Goal: Information Seeking & Learning: Find contact information

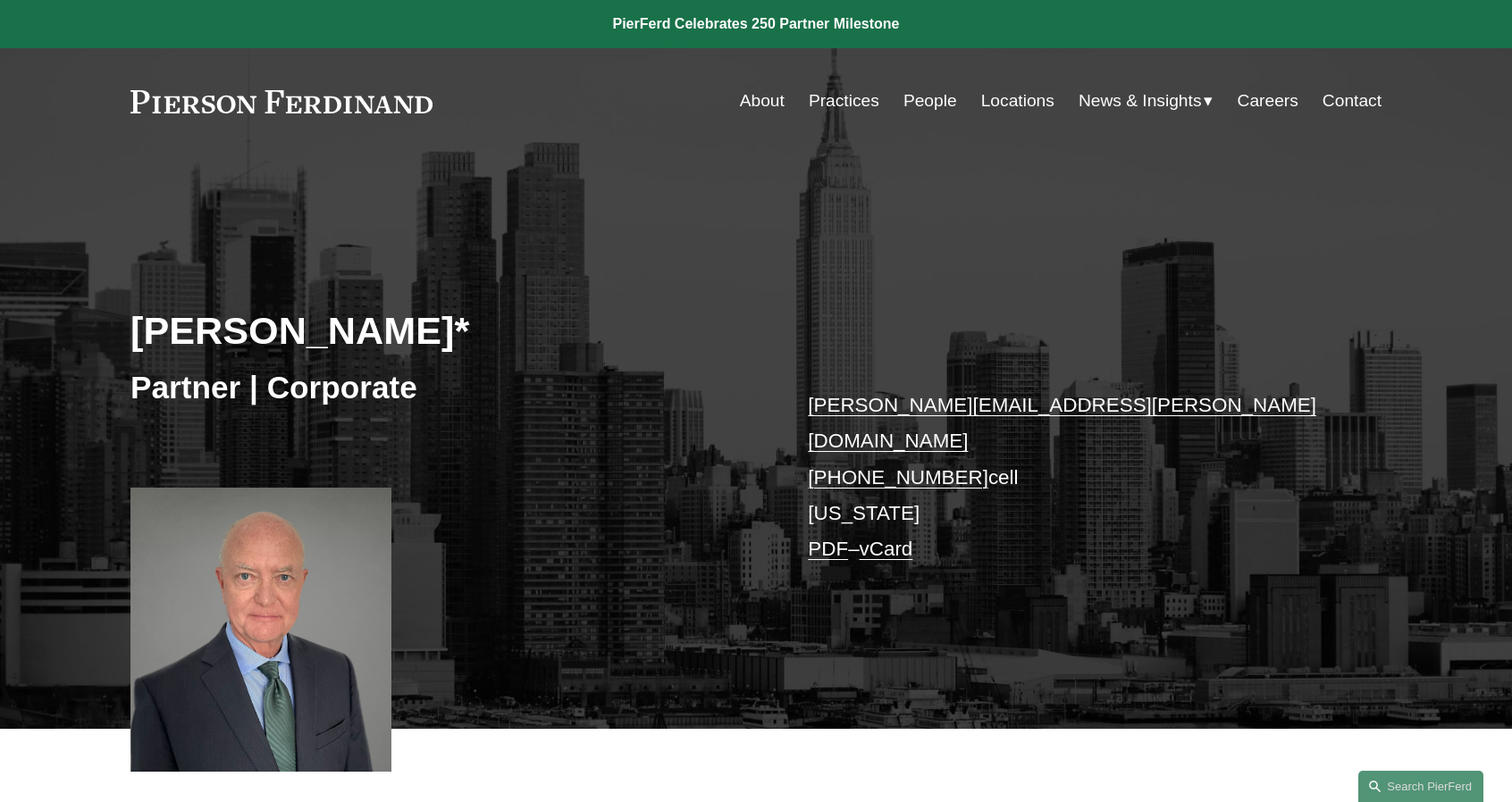
click at [914, 92] on link "People" at bounding box center [930, 101] width 53 height 34
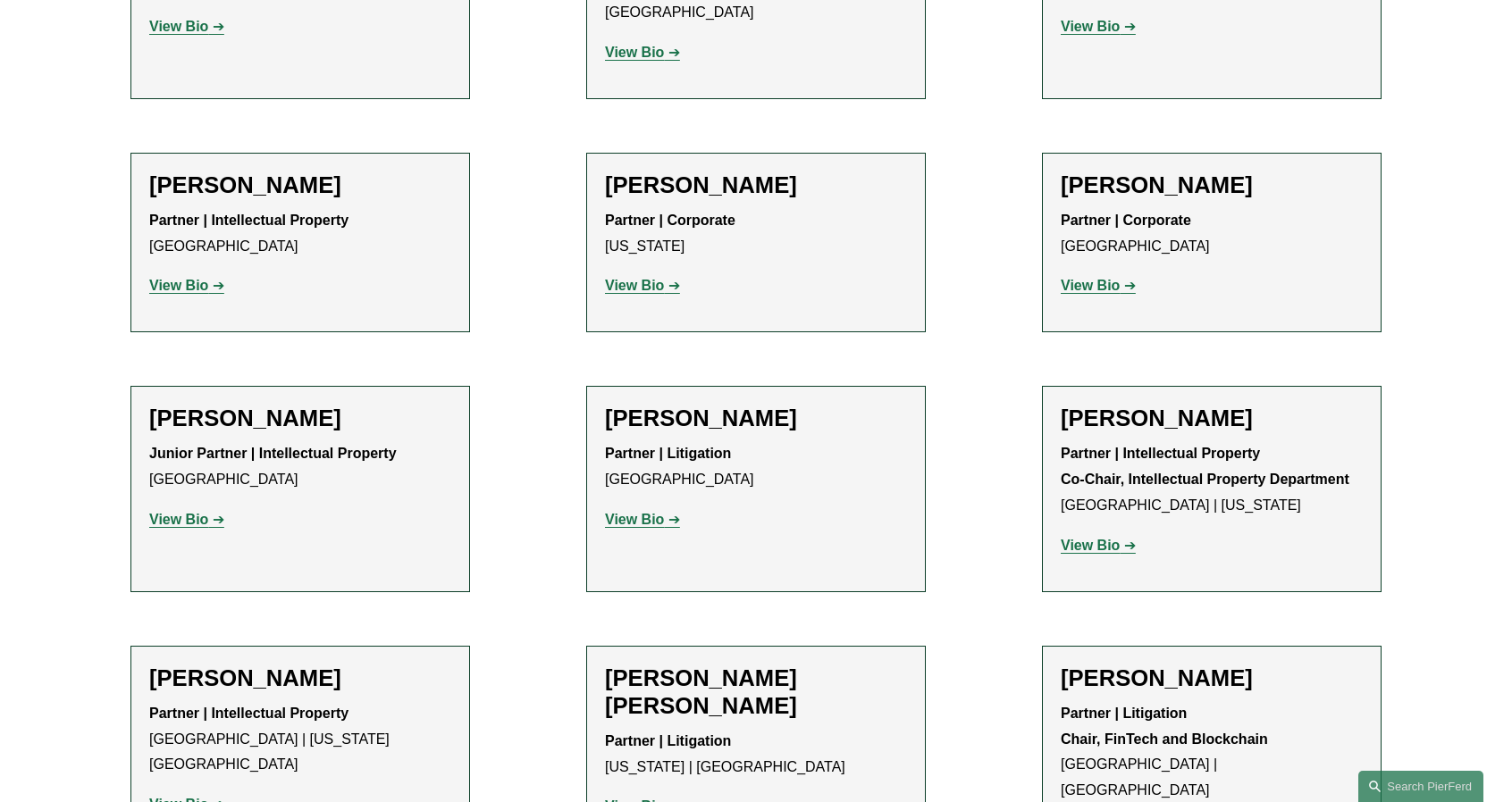
scroll to position [11437, 0]
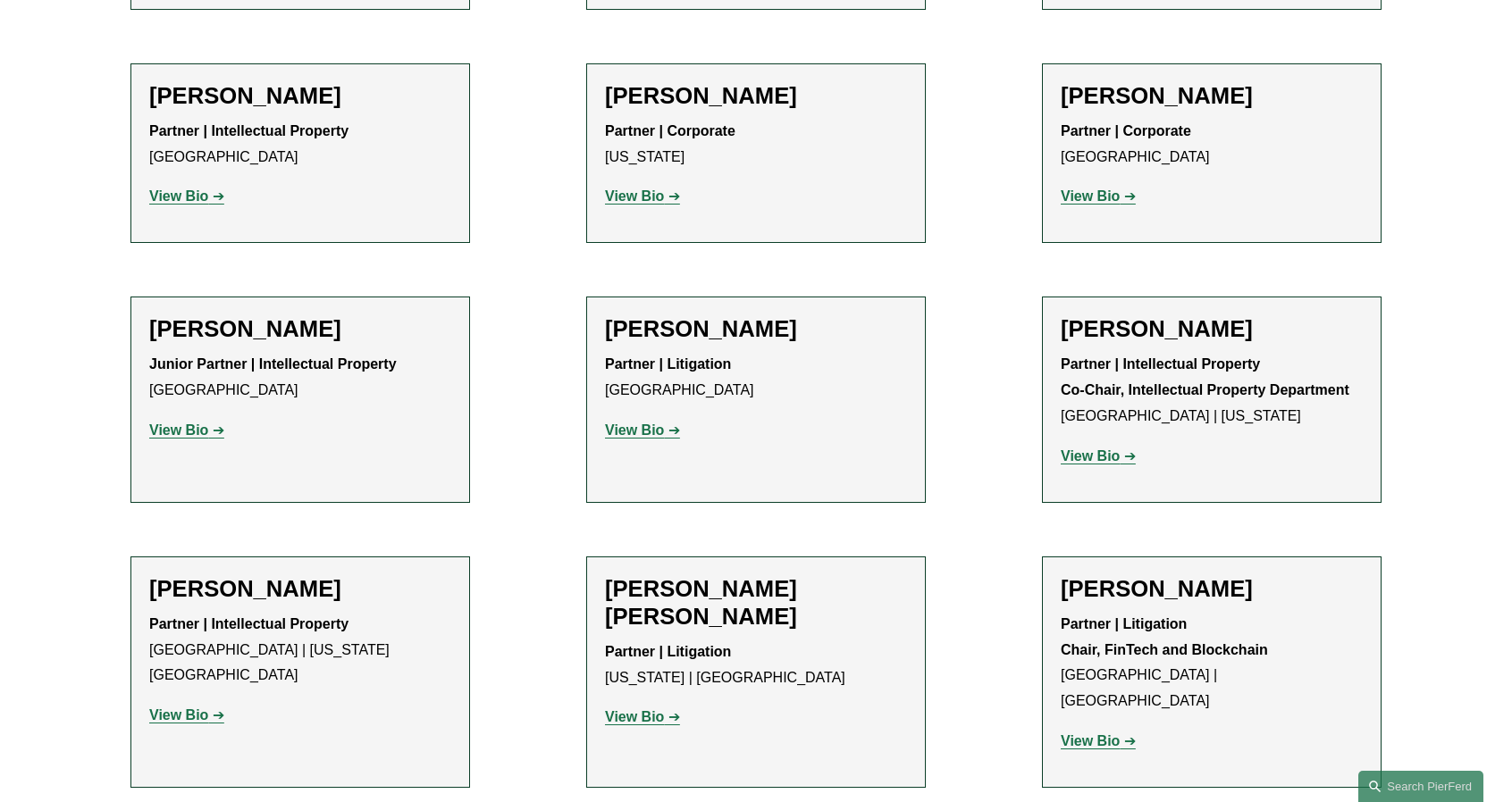
drag, startPoint x: 1511, startPoint y: 418, endPoint x: 1525, endPoint y: 413, distance: 14.9
click at [1512, 413] on html "0 PierFerd Celebrates 250 Partner Milestone Skip to Content" at bounding box center [756, 582] width 1512 height 24038
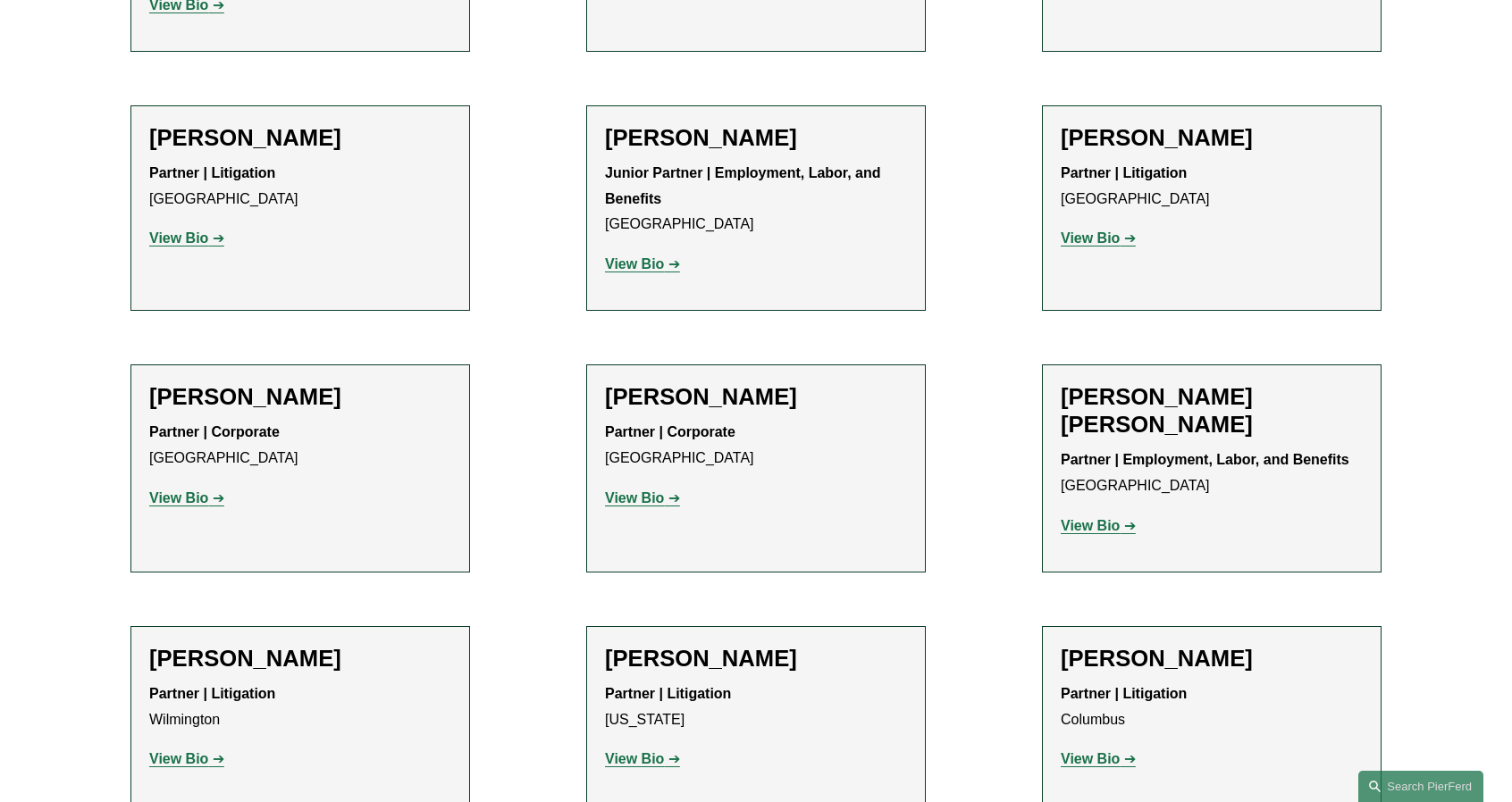
scroll to position [0, 0]
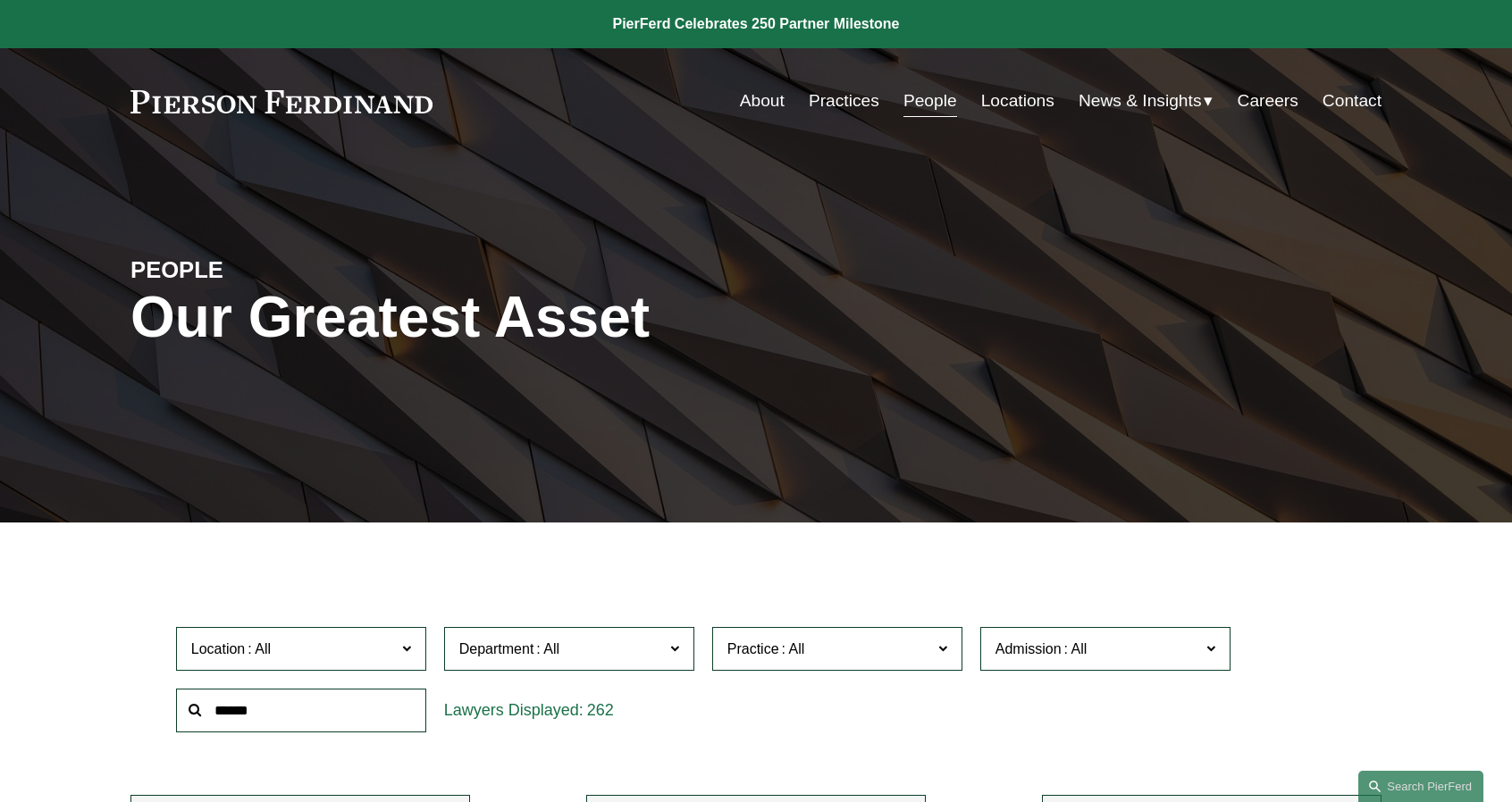
click at [261, 720] on input "text" at bounding box center [301, 710] width 250 height 44
type input "******"
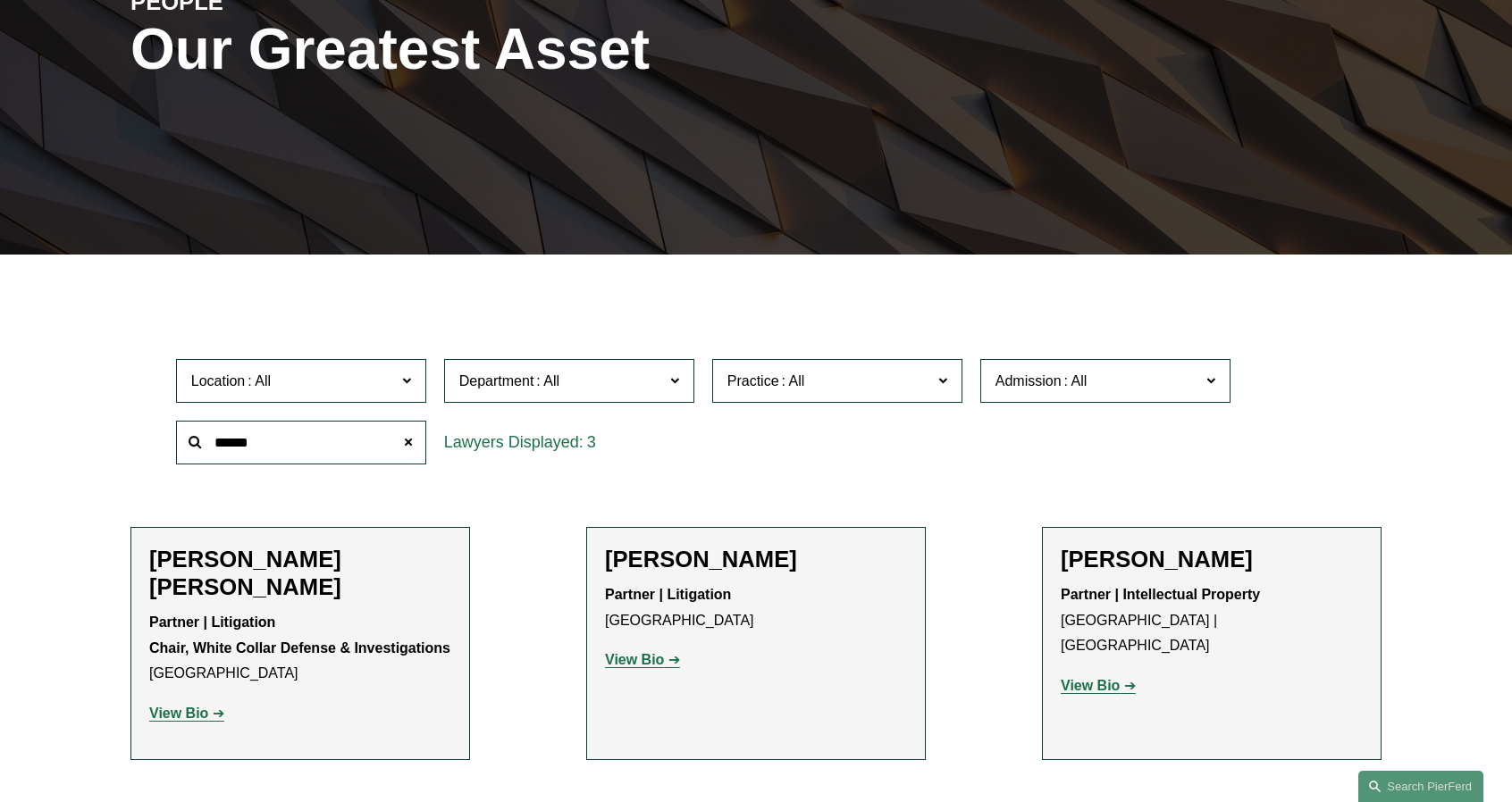
scroll to position [446, 0]
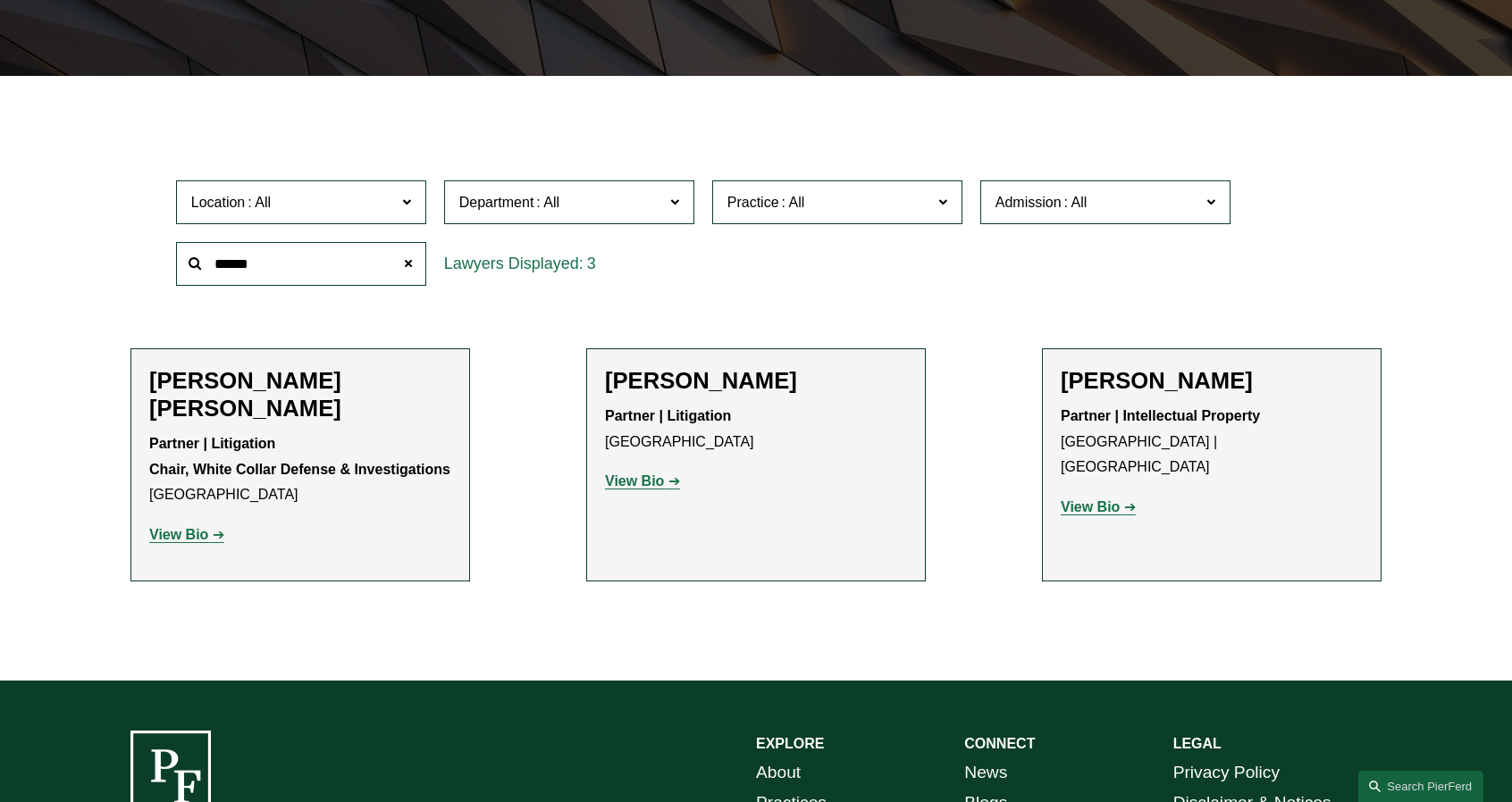
drag, startPoint x: 304, startPoint y: 266, endPoint x: 216, endPoint y: 265, distance: 88.0
click at [216, 265] on input "******" at bounding box center [301, 264] width 250 height 44
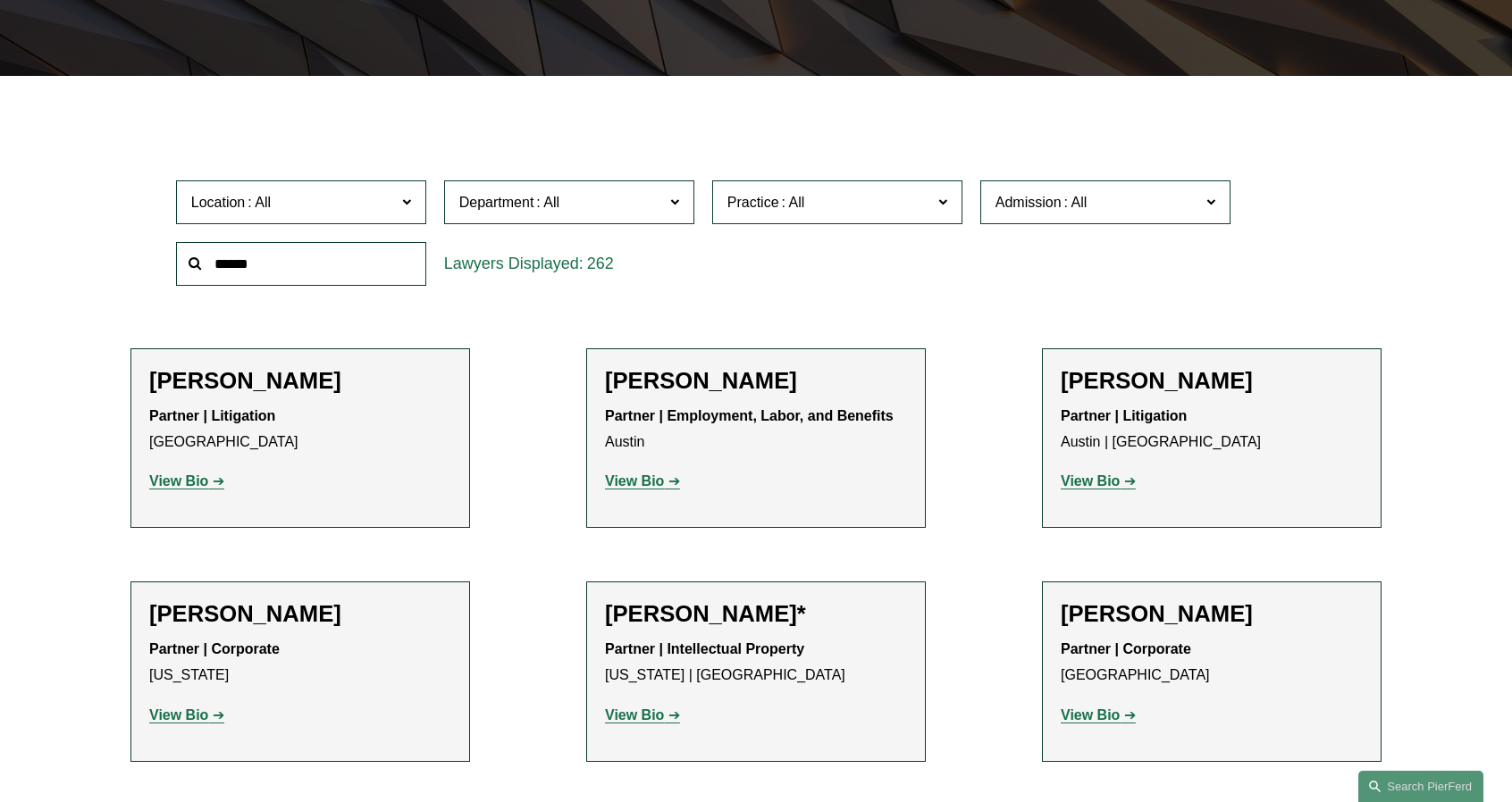
drag, startPoint x: 370, startPoint y: 273, endPoint x: 189, endPoint y: 270, distance: 181.0
click at [189, 270] on div at bounding box center [301, 264] width 250 height 44
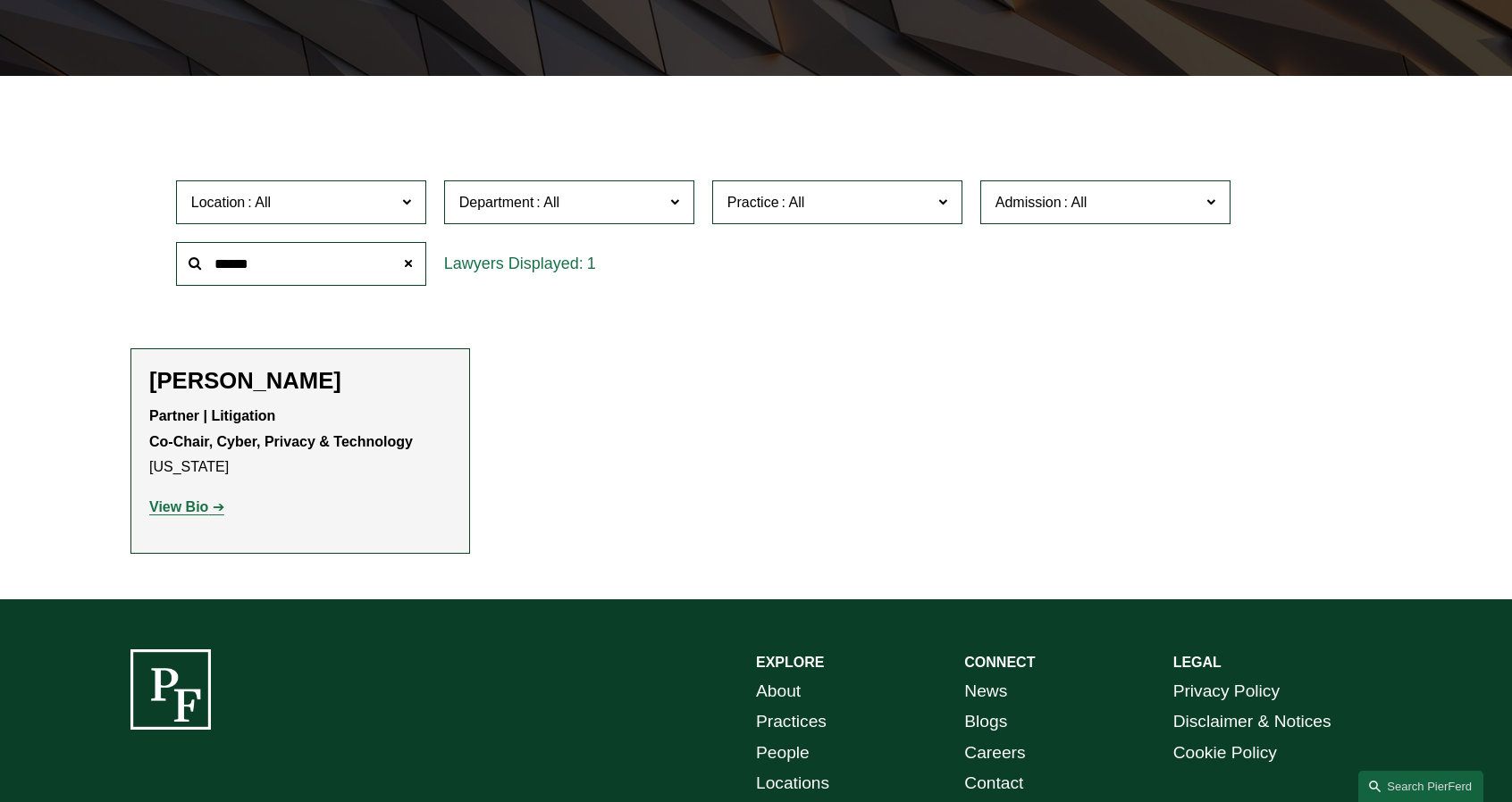
type input "******"
click at [176, 511] on strong "View Bio" at bounding box center [178, 507] width 59 height 15
click at [405, 264] on span at bounding box center [408, 264] width 36 height 36
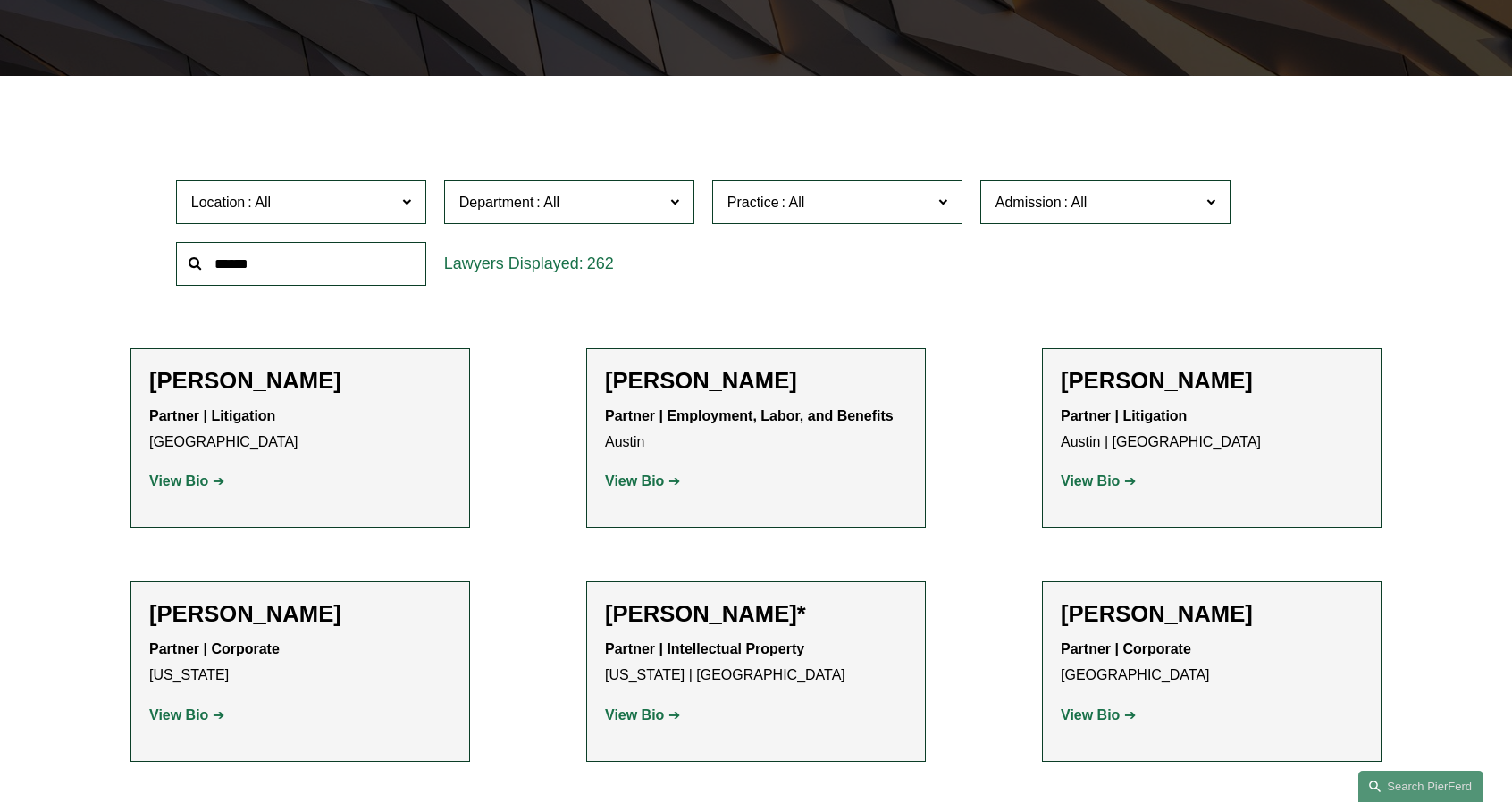
click at [278, 264] on input "text" at bounding box center [301, 264] width 250 height 44
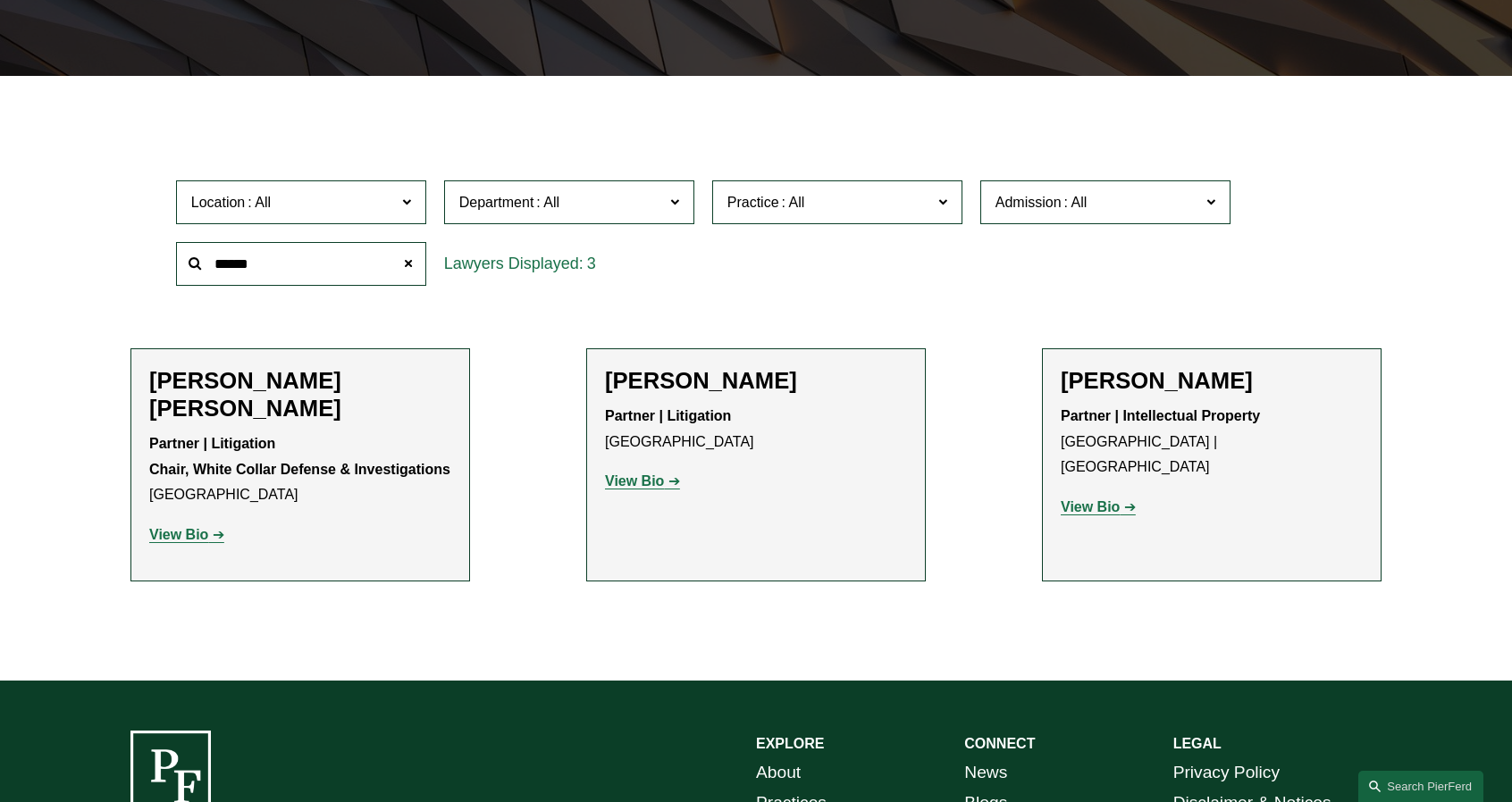
type input "******"
click at [651, 484] on strong "View Bio" at bounding box center [634, 481] width 59 height 15
click at [411, 264] on span at bounding box center [408, 264] width 36 height 36
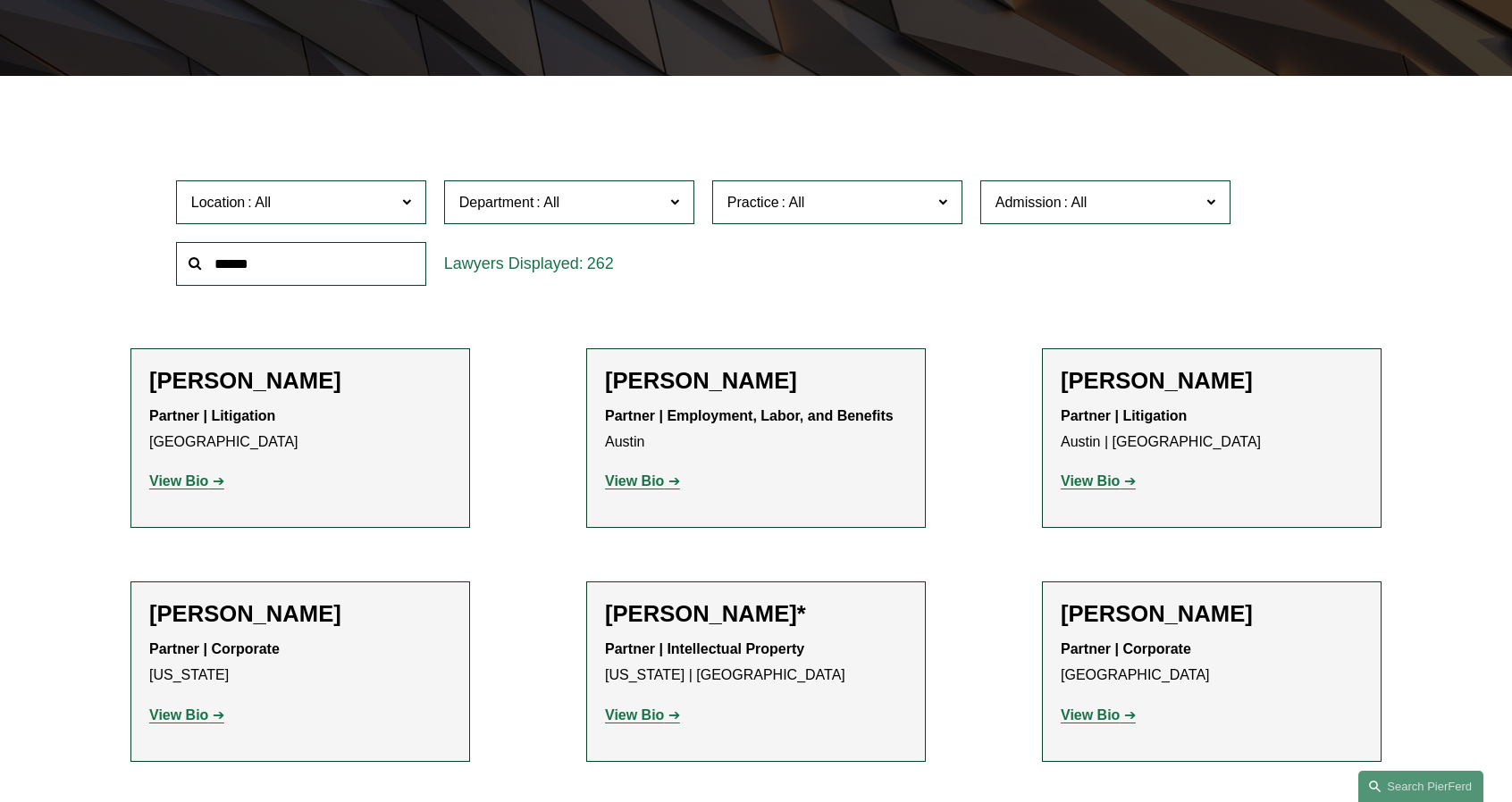
click at [345, 286] on input "text" at bounding box center [301, 264] width 250 height 44
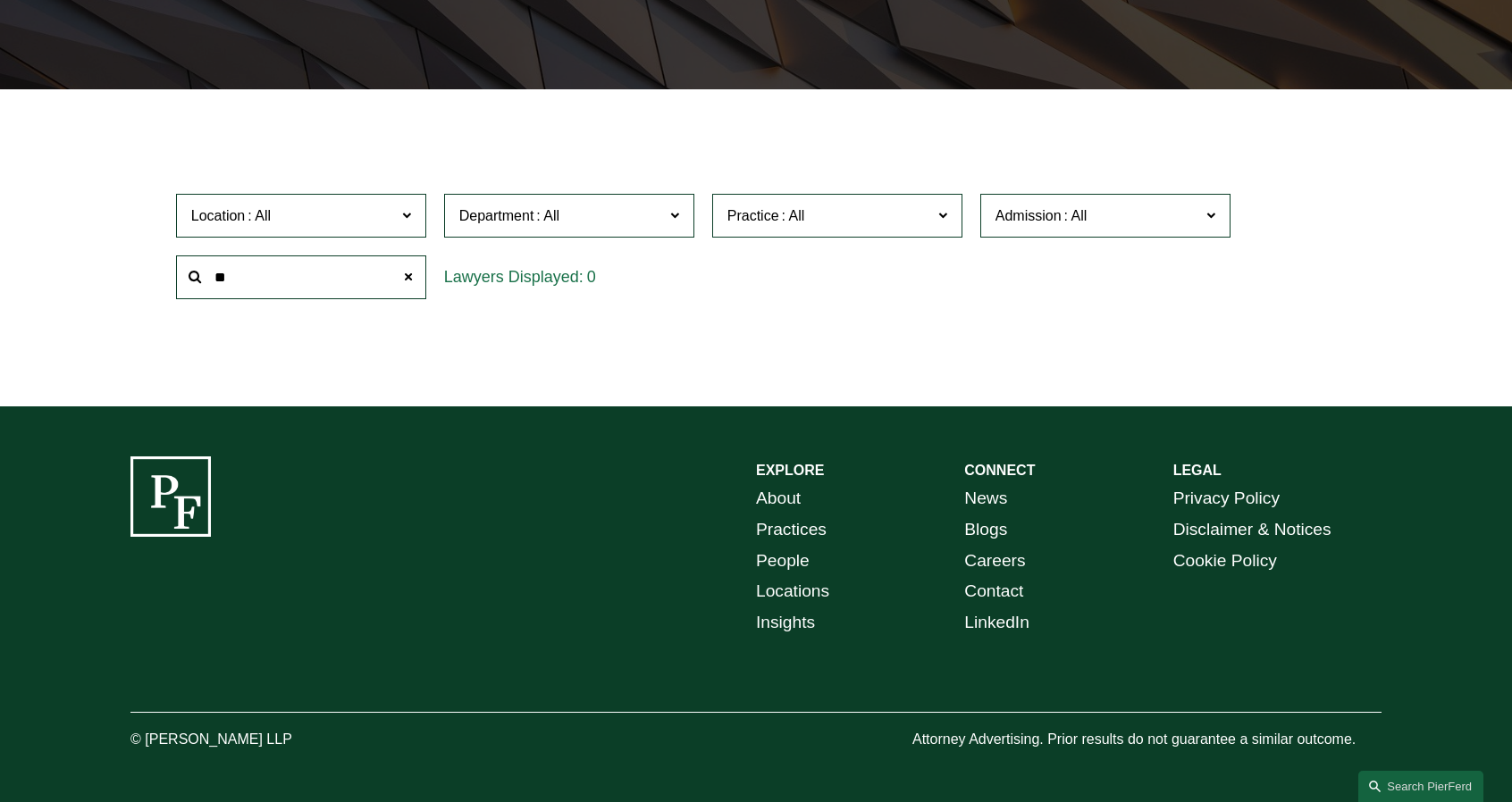
type input "*"
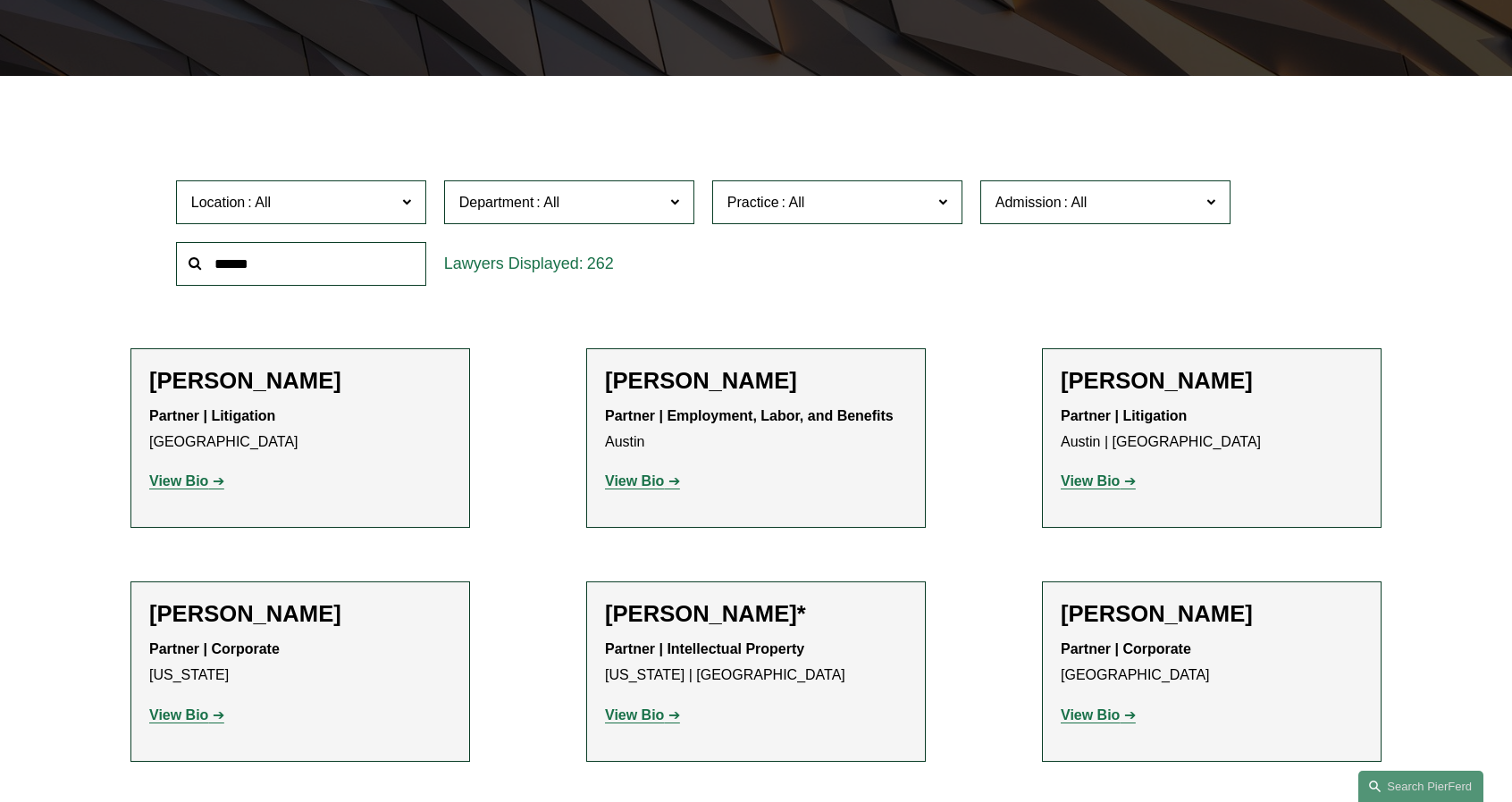
click at [347, 214] on span "Location" at bounding box center [293, 202] width 205 height 24
click at [0, 0] on link "Philadelphia" at bounding box center [0, 0] width 0 height 0
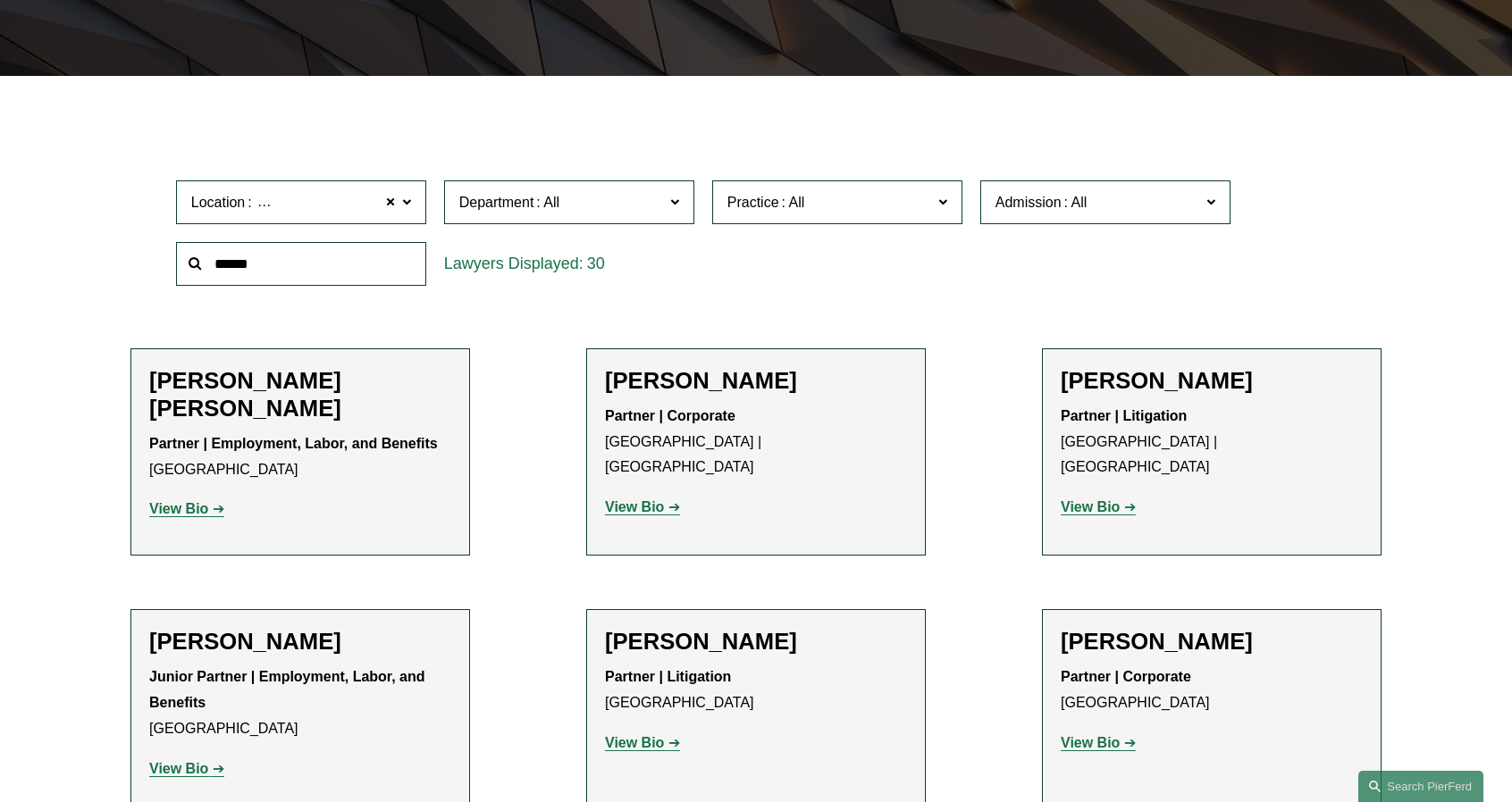
click at [200, 761] on strong "View Bio" at bounding box center [178, 768] width 59 height 15
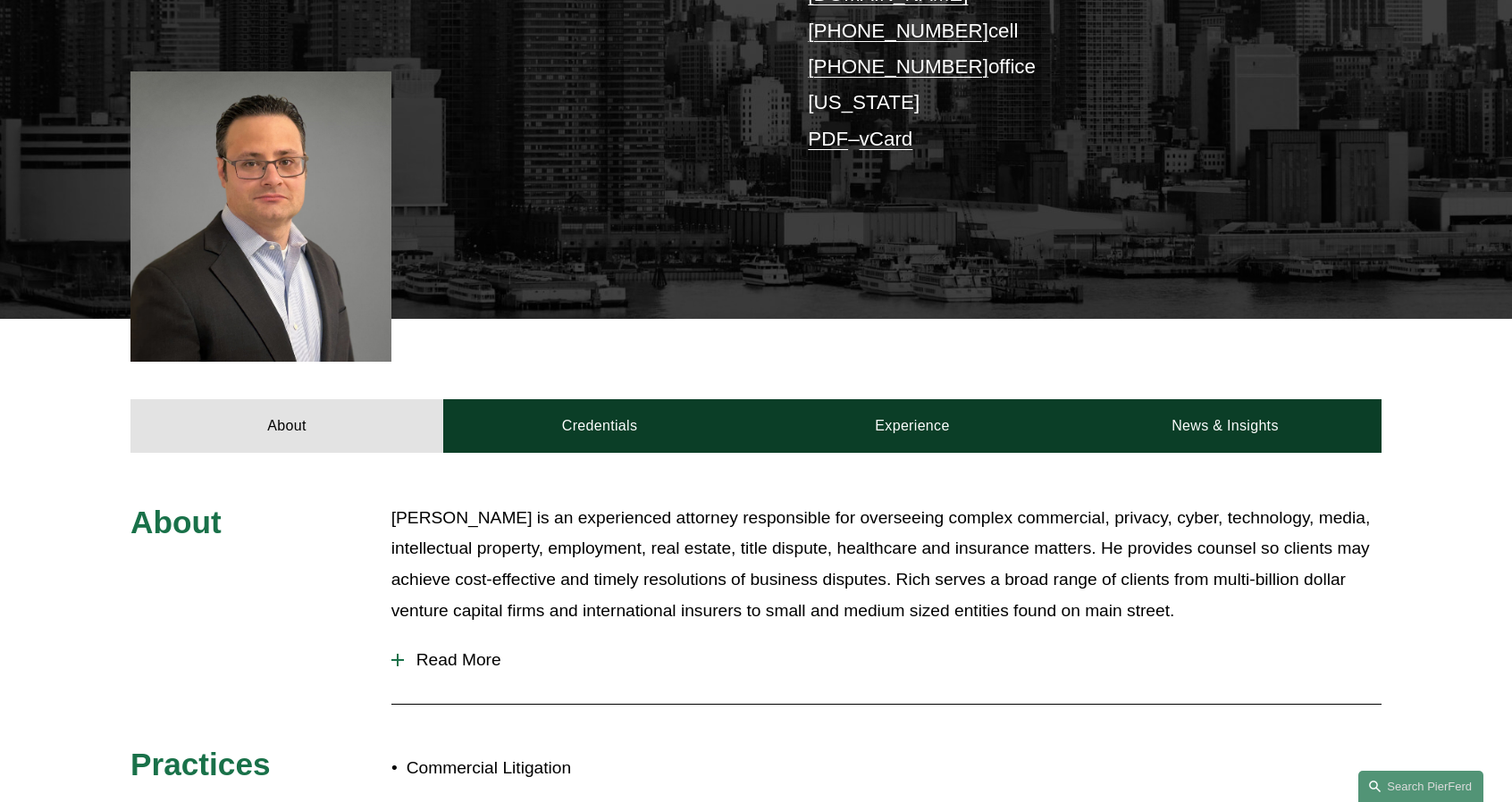
scroll to position [536, 0]
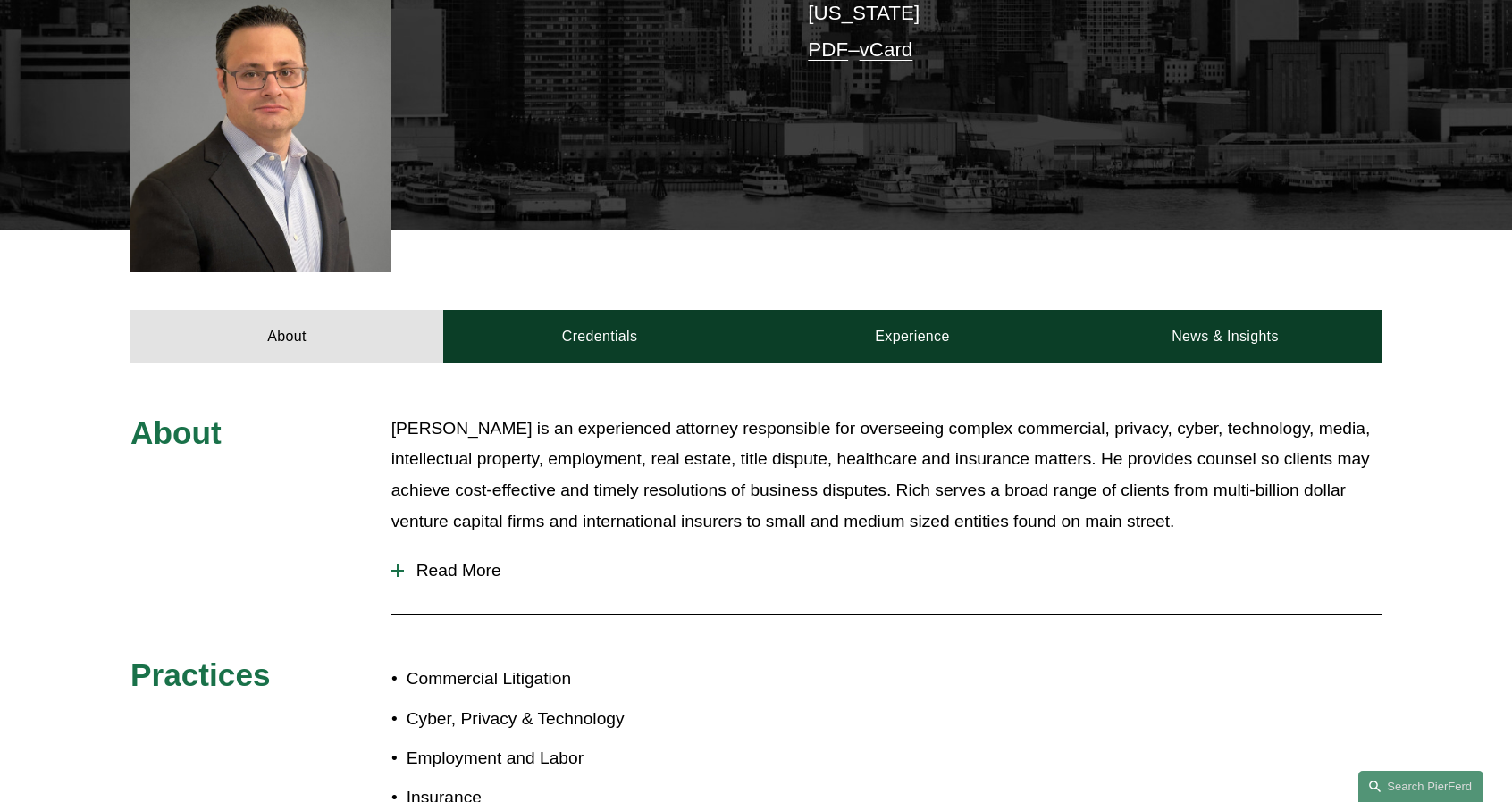
click at [492, 561] on span "Read More" at bounding box center [893, 571] width 977 height 20
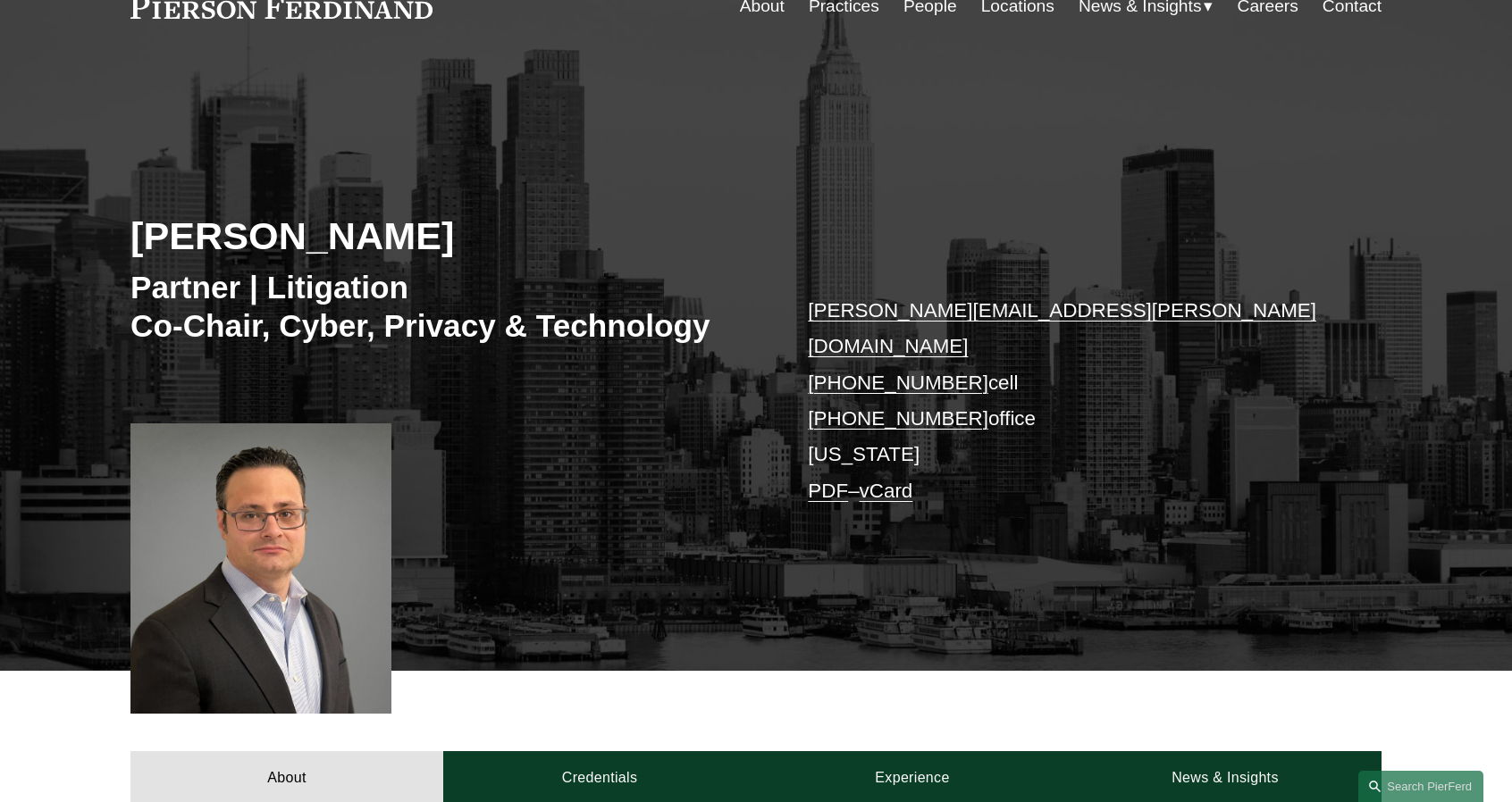
scroll to position [89, 0]
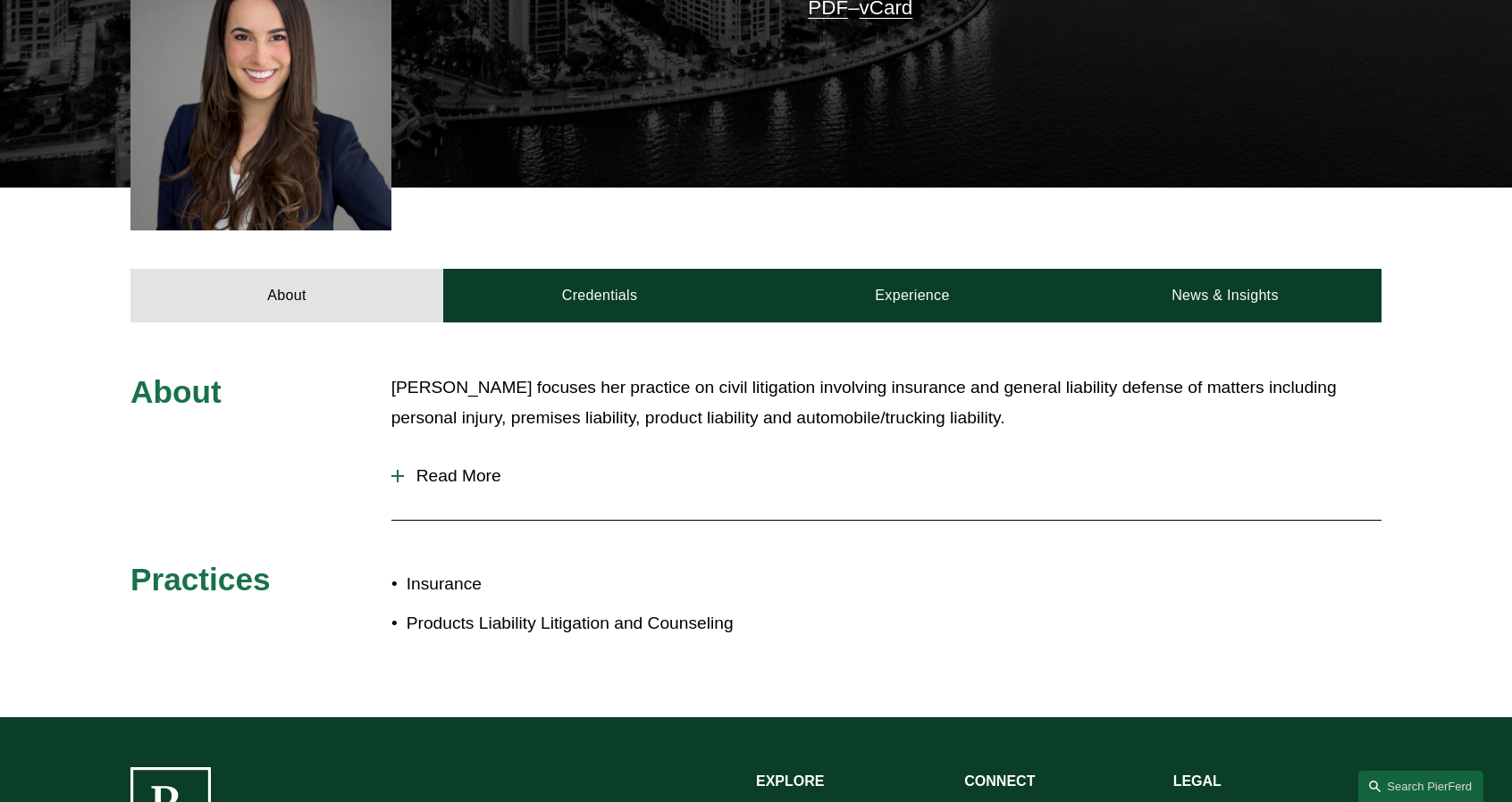
scroll to position [446, 0]
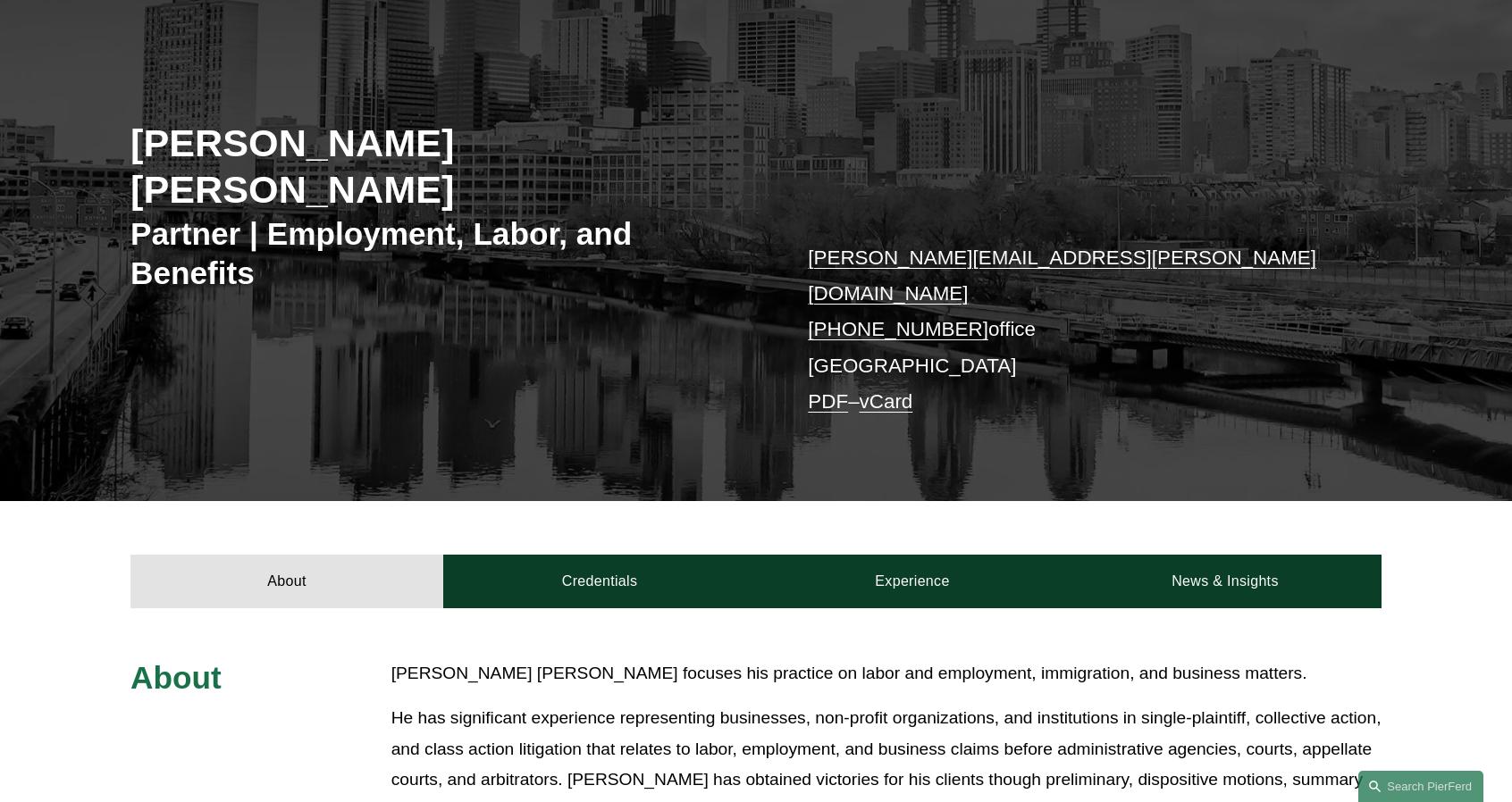
scroll to position [268, 0]
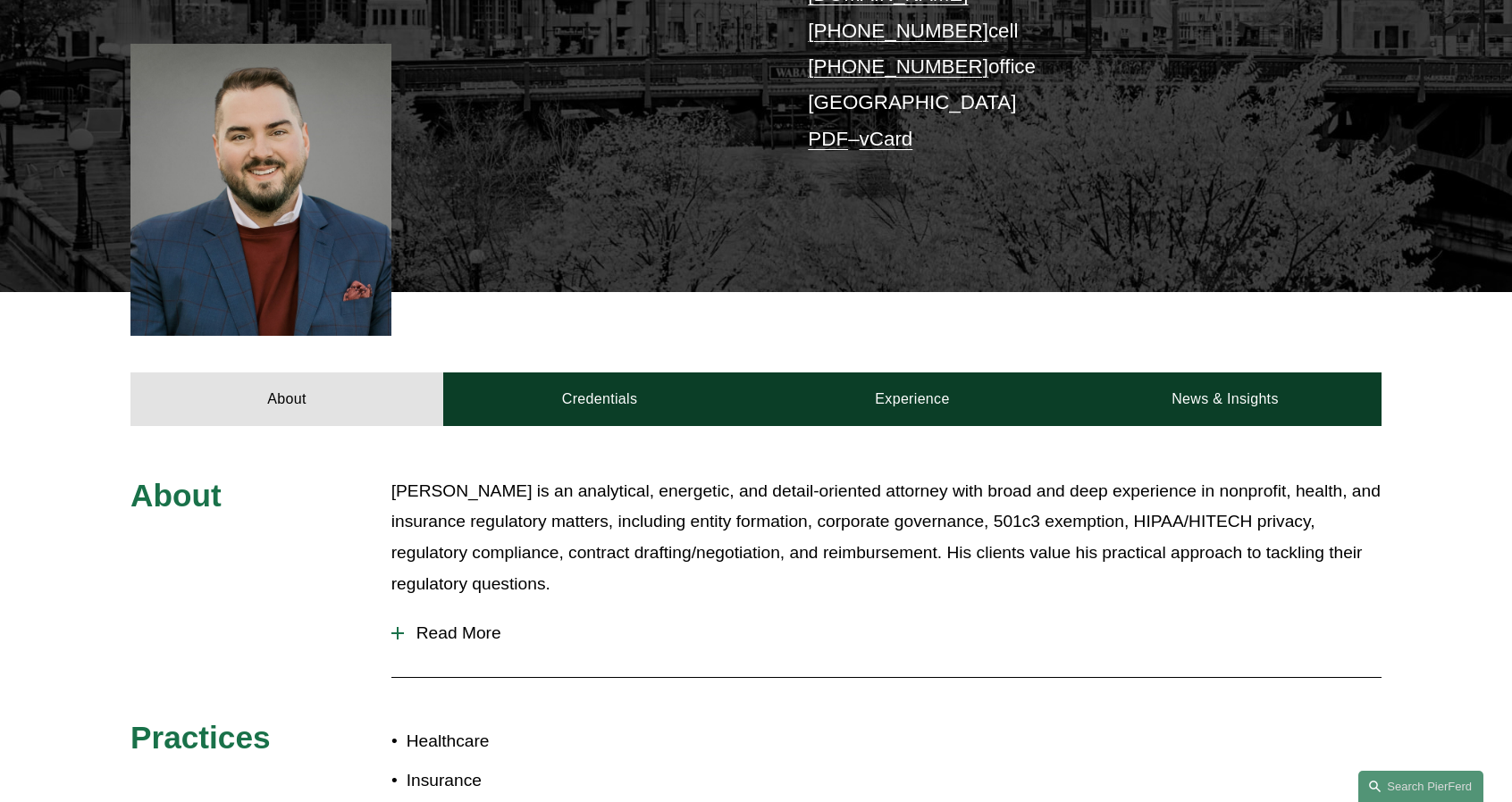
scroll to position [625, 0]
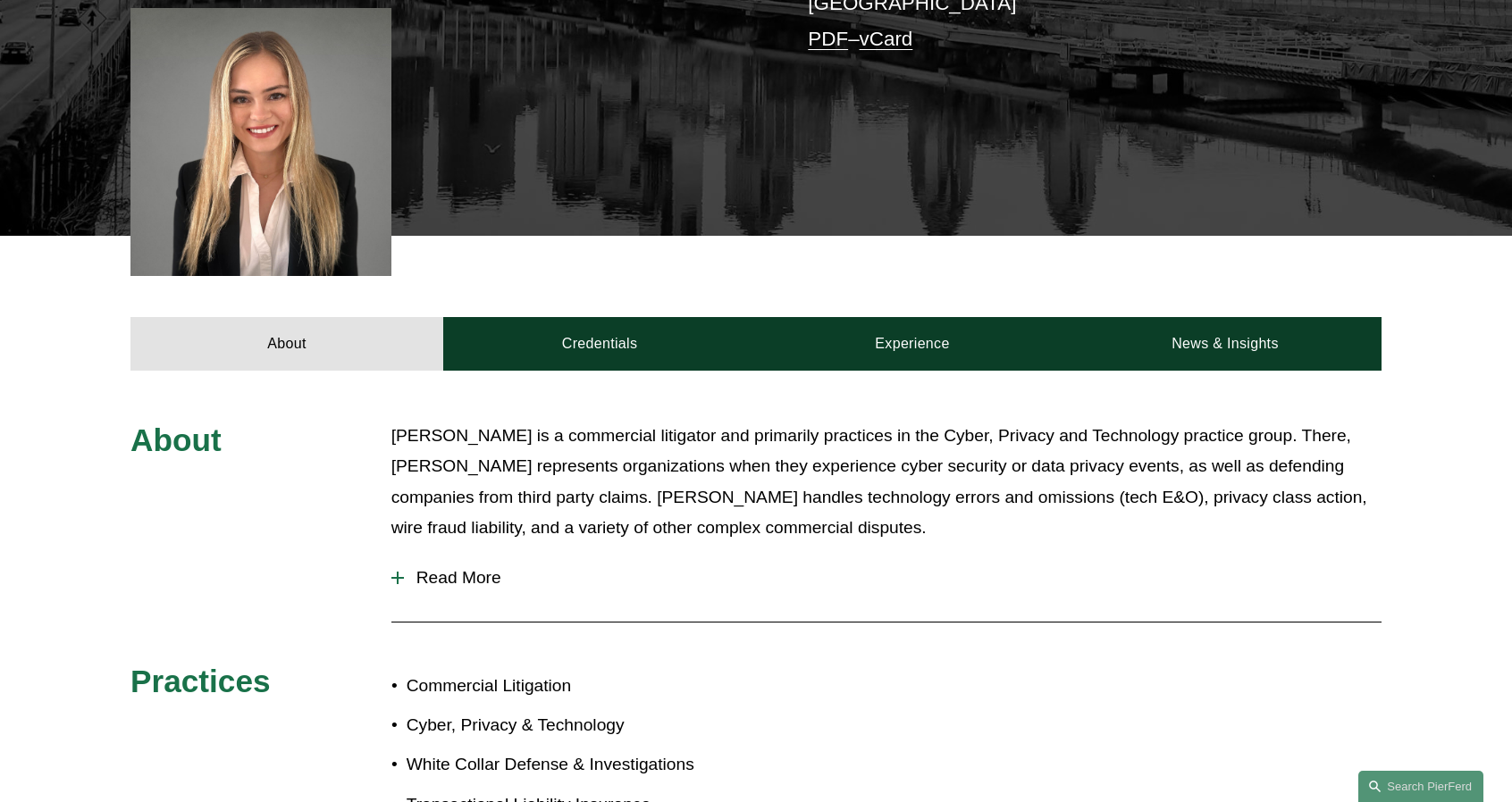
scroll to position [536, 0]
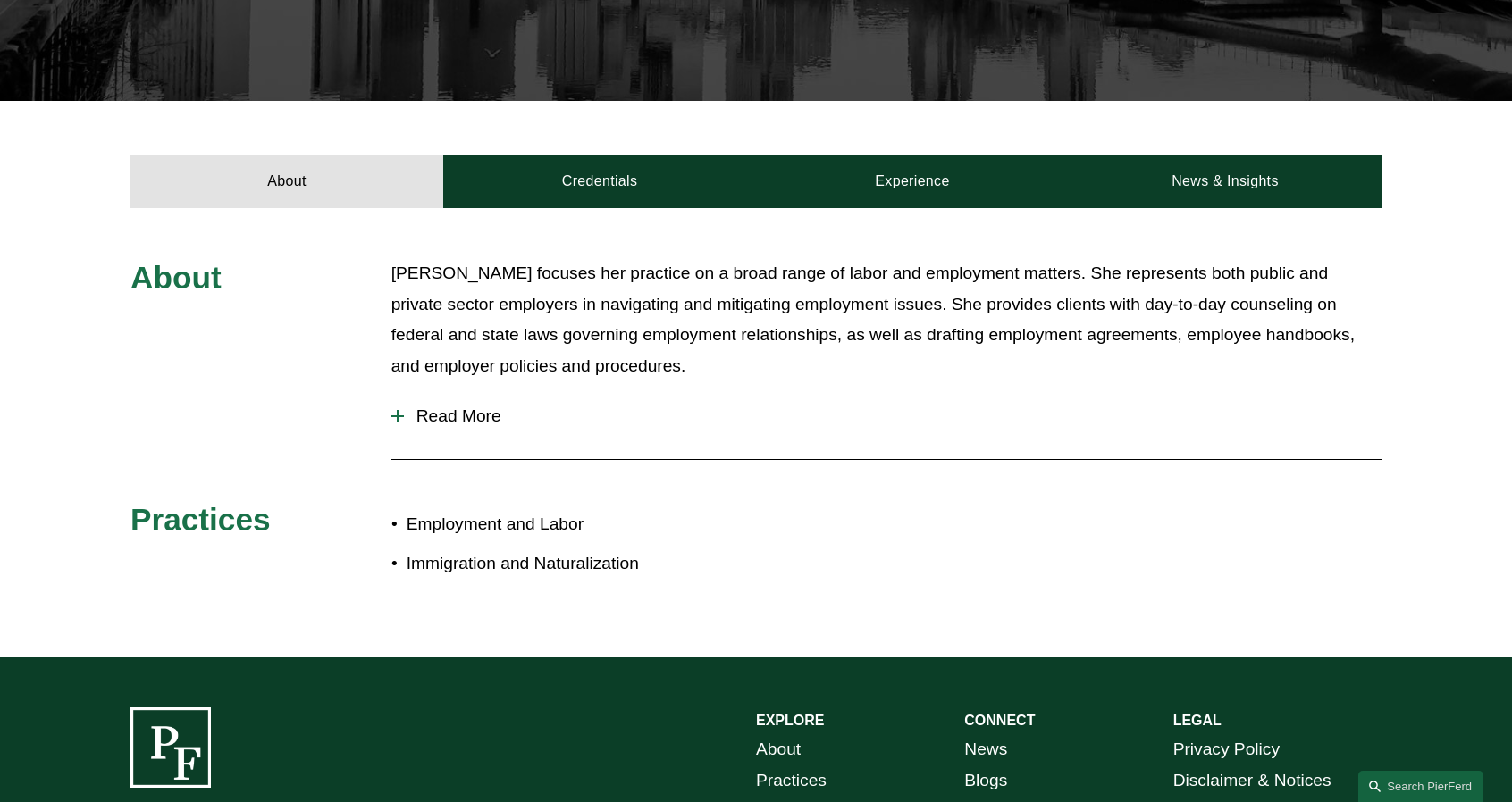
scroll to position [536, 0]
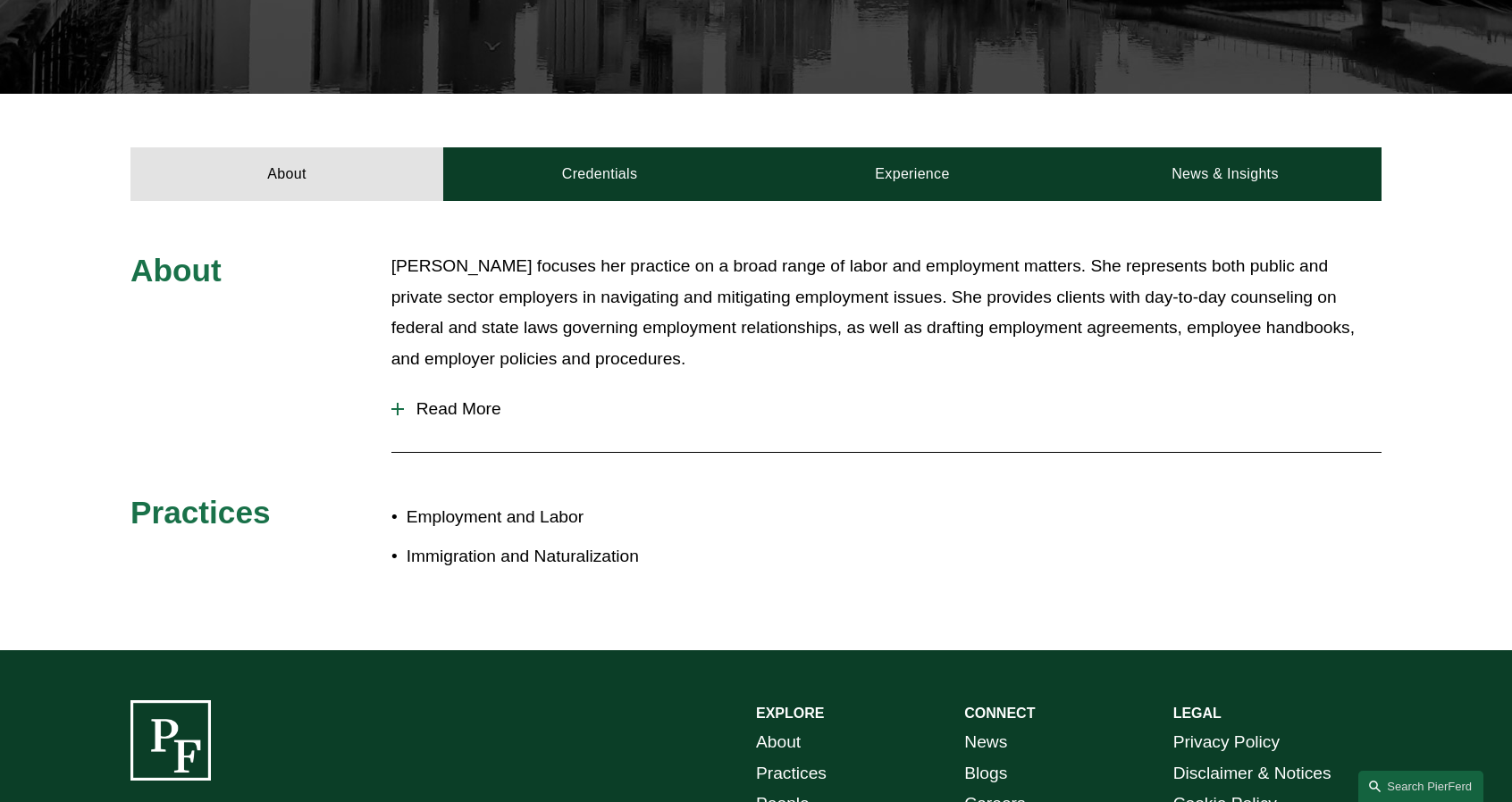
click at [438, 412] on span "Read More" at bounding box center [893, 409] width 977 height 20
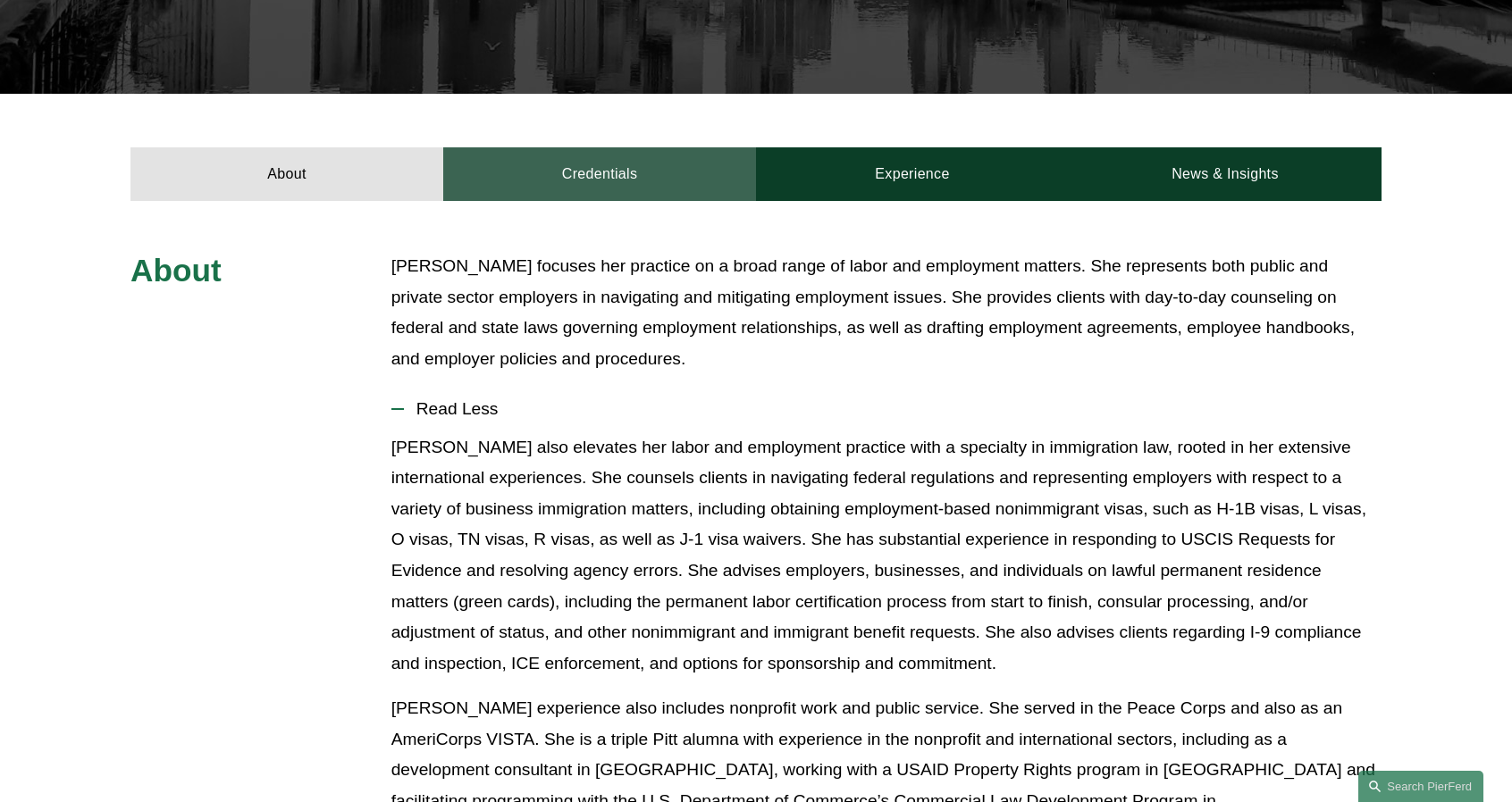
click at [567, 181] on link "Credentials" at bounding box center [600, 174] width 313 height 53
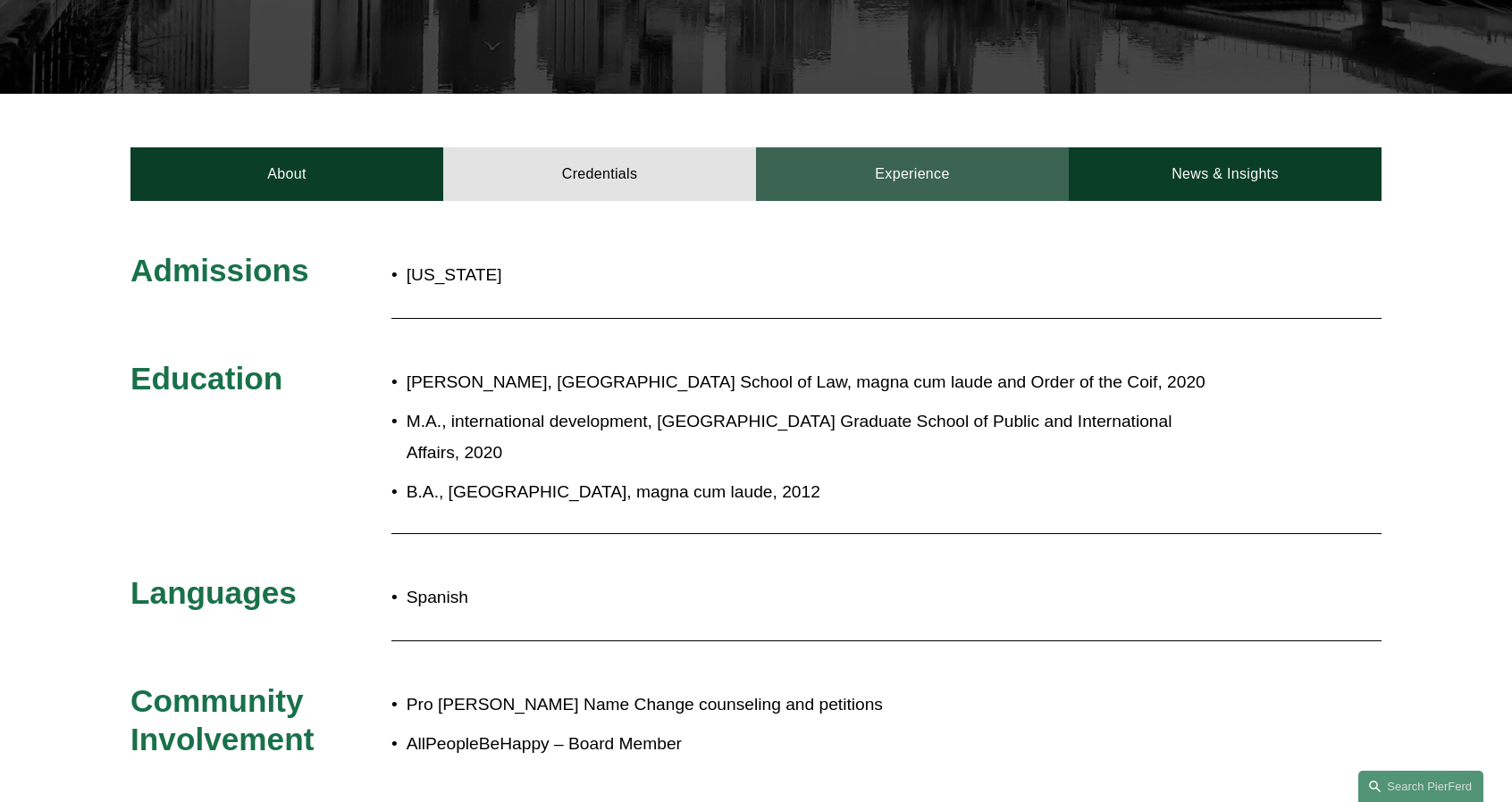
click at [912, 180] on link "Experience" at bounding box center [913, 174] width 313 height 53
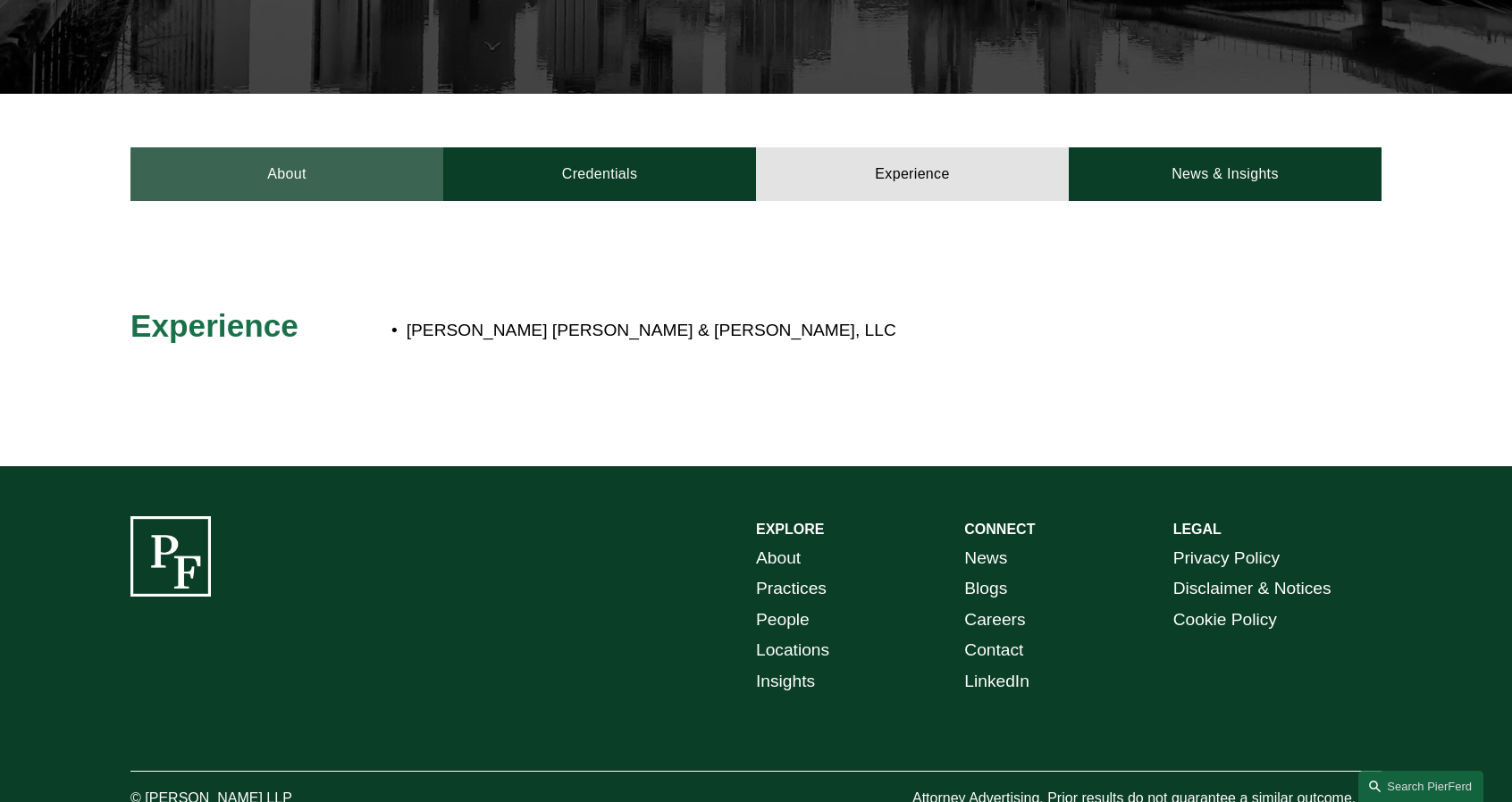
click at [366, 182] on link "About" at bounding box center [286, 174] width 313 height 53
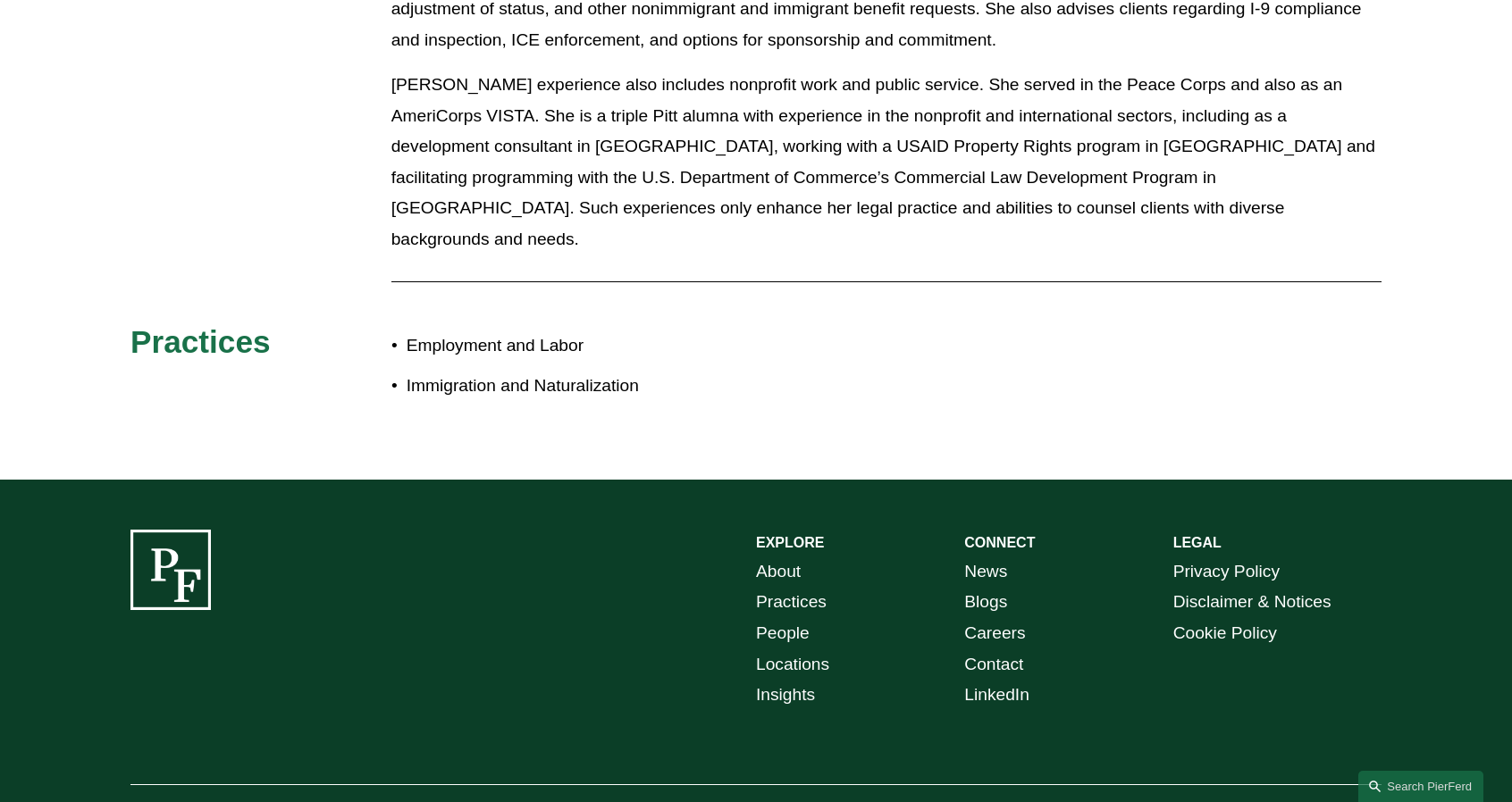
scroll to position [1203, 0]
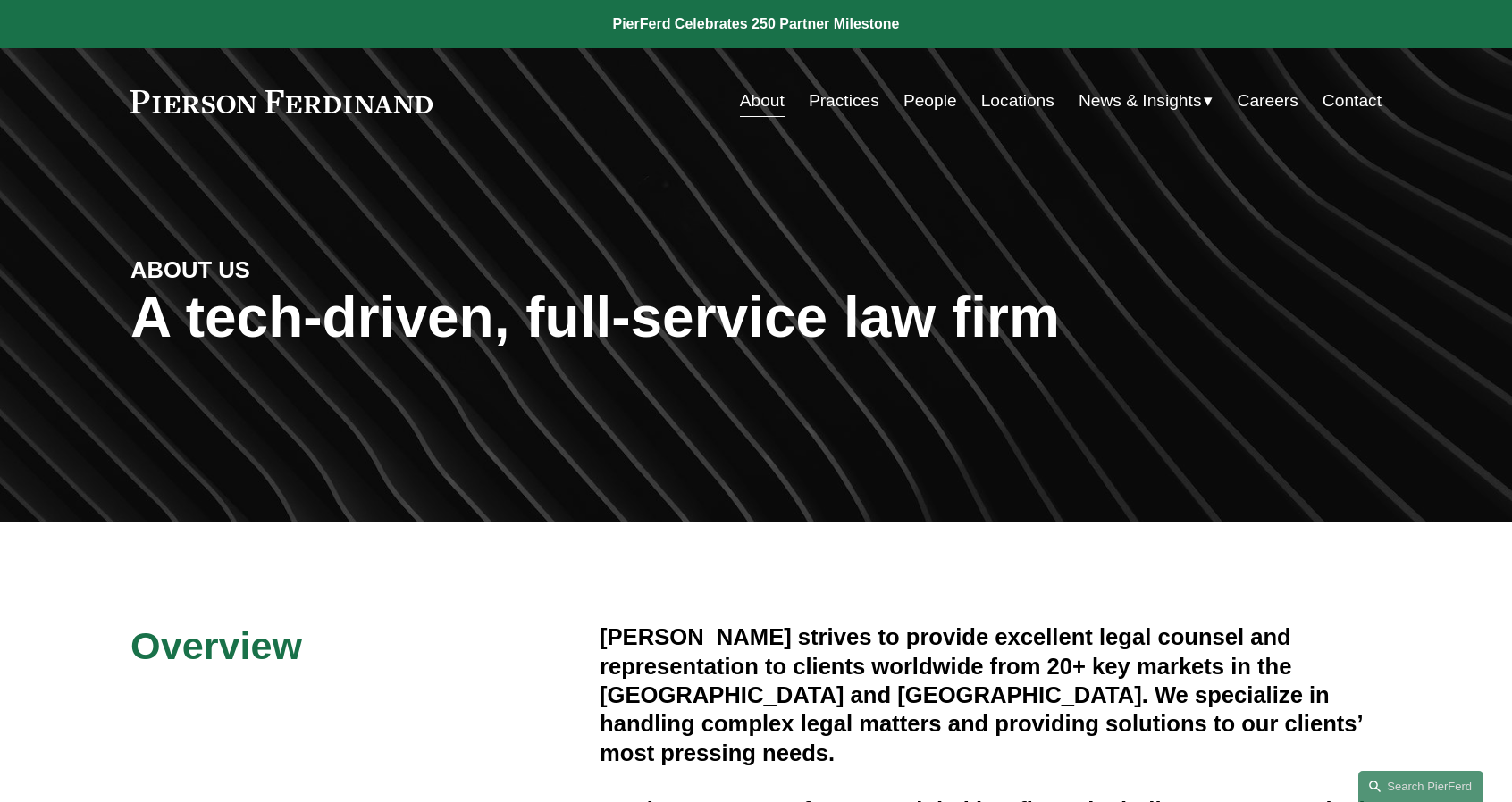
click at [1259, 380] on div "ABOUT US A tech-driven, full-service law firm" at bounding box center [756, 339] width 1512 height 269
